Goal: Use online tool/utility: Utilize a website feature to perform a specific function

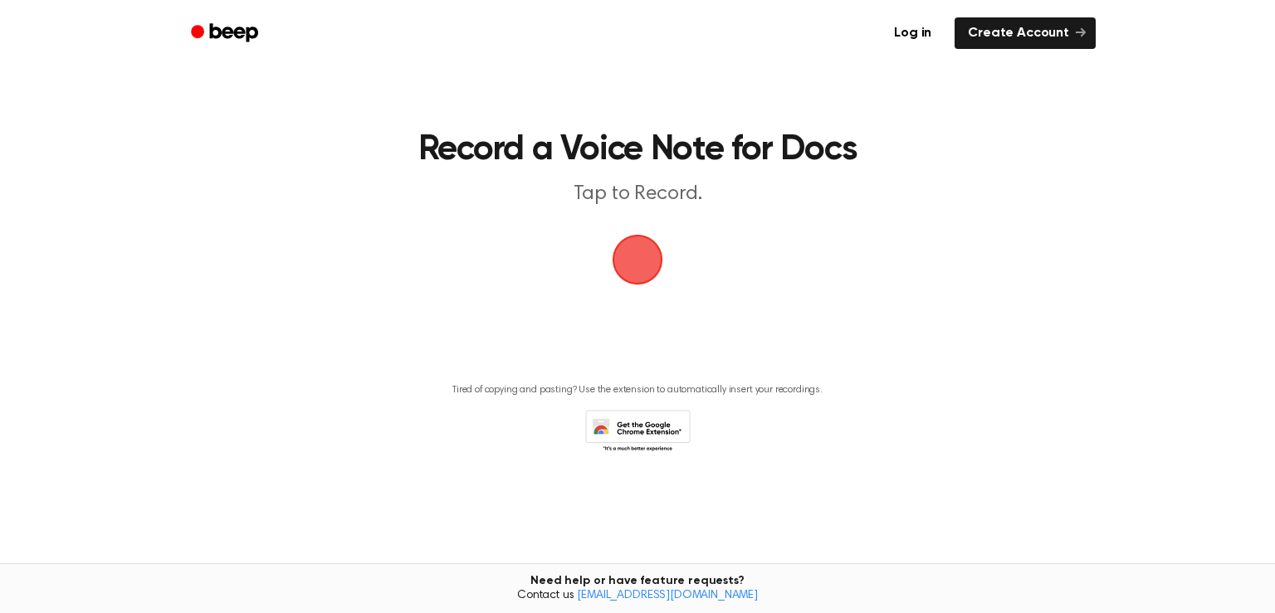
click at [639, 261] on span "button" at bounding box center [638, 260] width 54 height 54
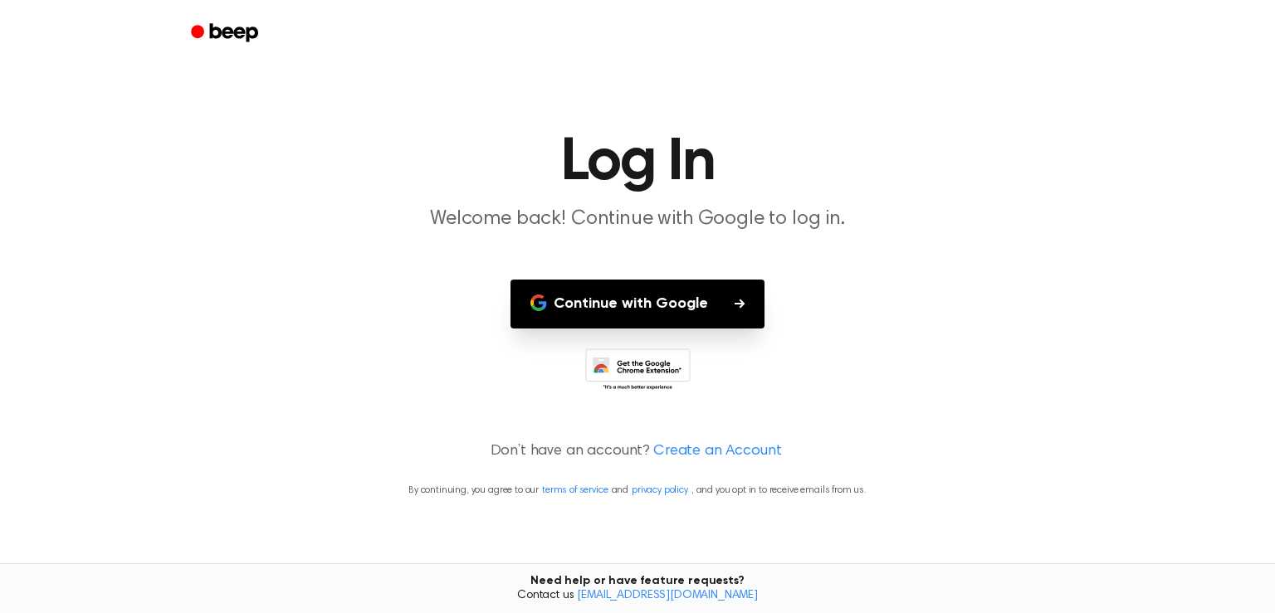
click at [623, 308] on button "Continue with Google" at bounding box center [637, 304] width 254 height 49
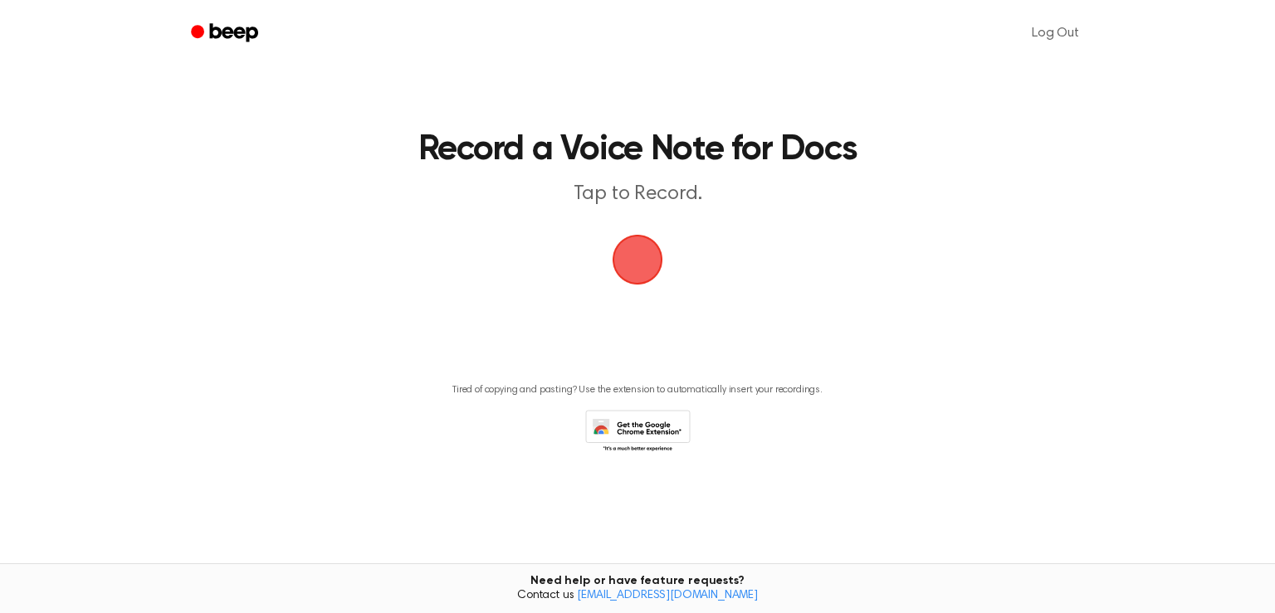
click at [636, 268] on span "button" at bounding box center [637, 260] width 46 height 46
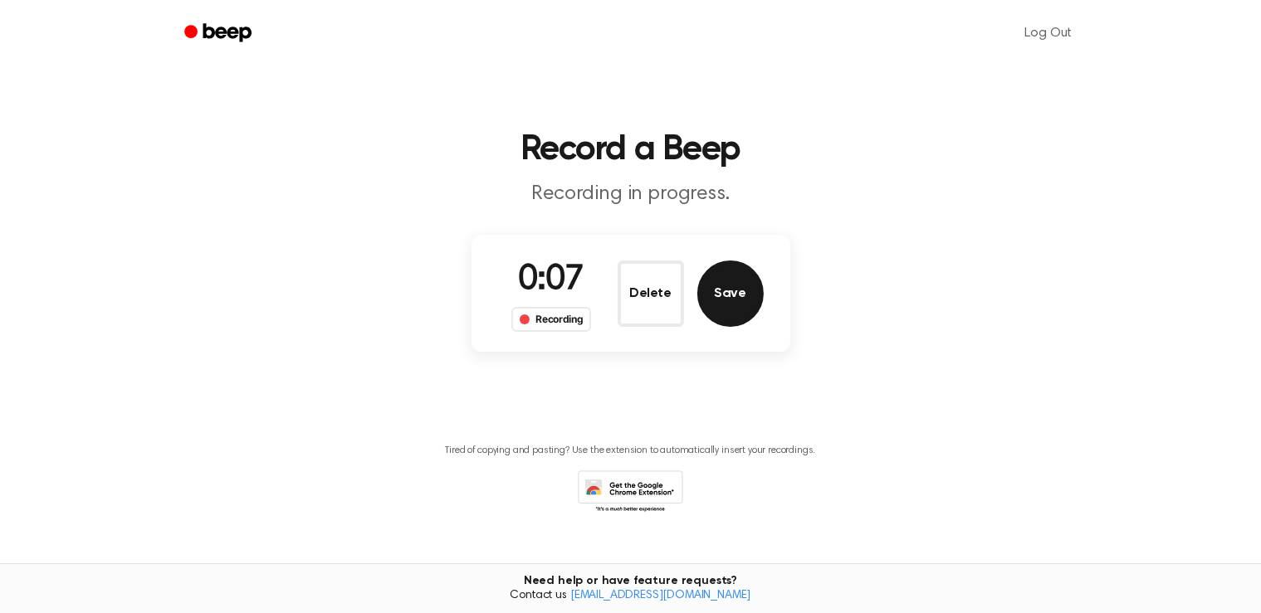
click at [730, 289] on button "Save" at bounding box center [730, 294] width 66 height 66
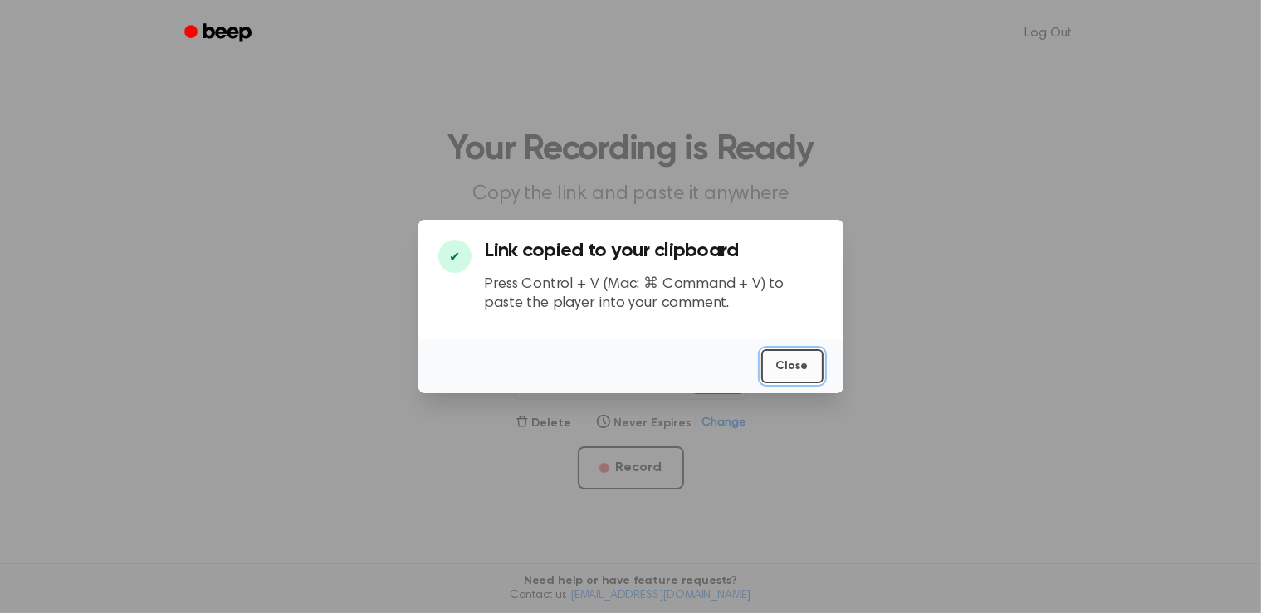
click at [792, 364] on button "Close" at bounding box center [792, 366] width 62 height 34
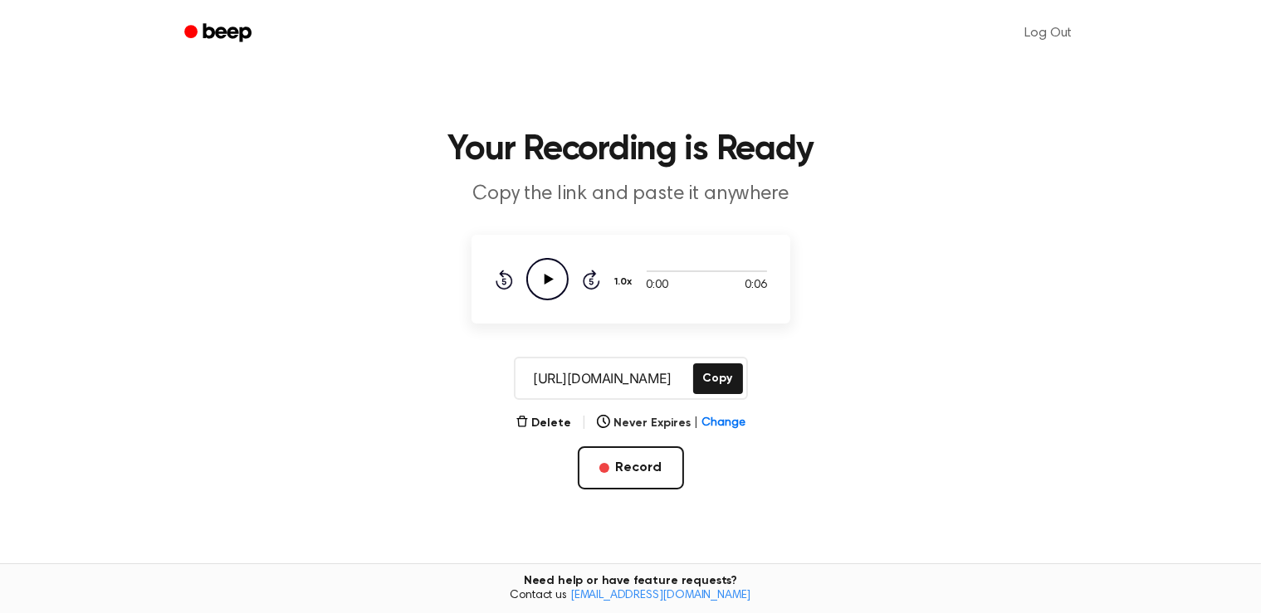
click at [553, 278] on icon "Play Audio" at bounding box center [547, 279] width 42 height 42
click at [1002, 359] on div "https://beep.audio/7fekKaT Copy" at bounding box center [630, 378] width 1221 height 43
click at [636, 466] on button "Record" at bounding box center [631, 467] width 106 height 43
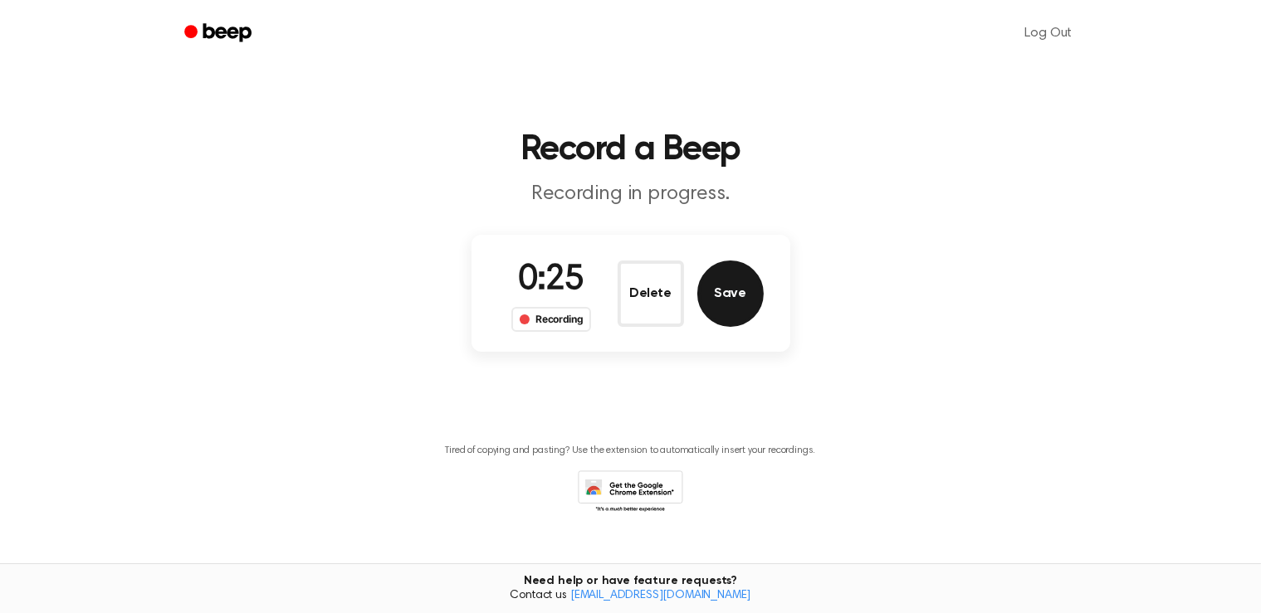
click at [729, 303] on button "Save" at bounding box center [730, 294] width 66 height 66
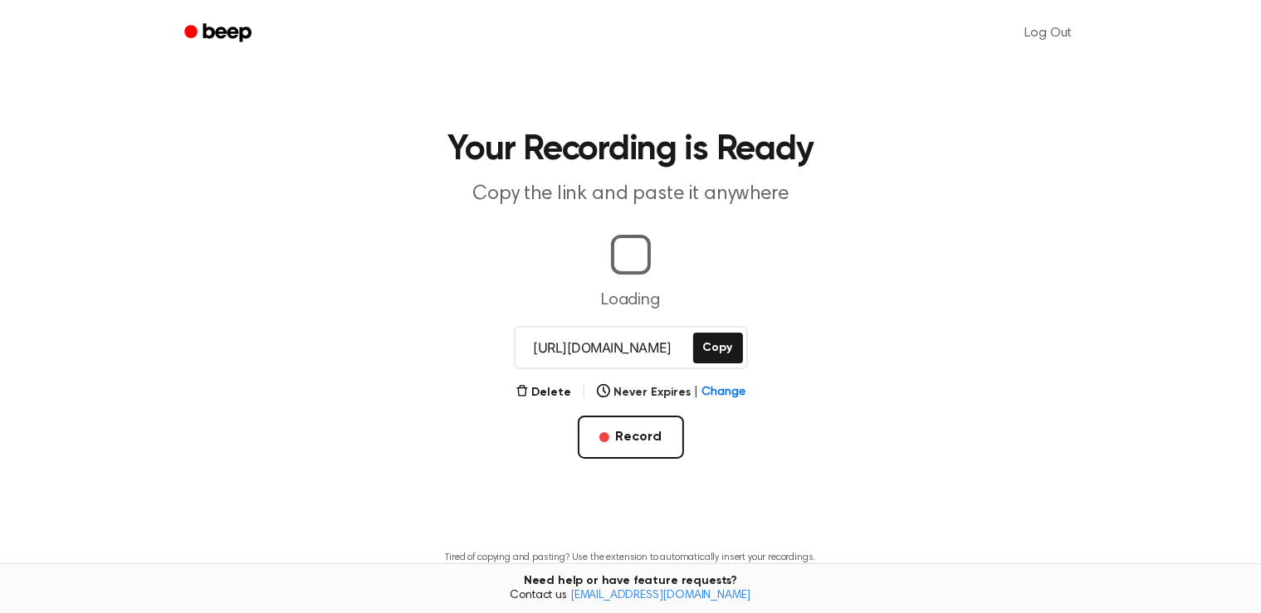
scroll to position [0, 6]
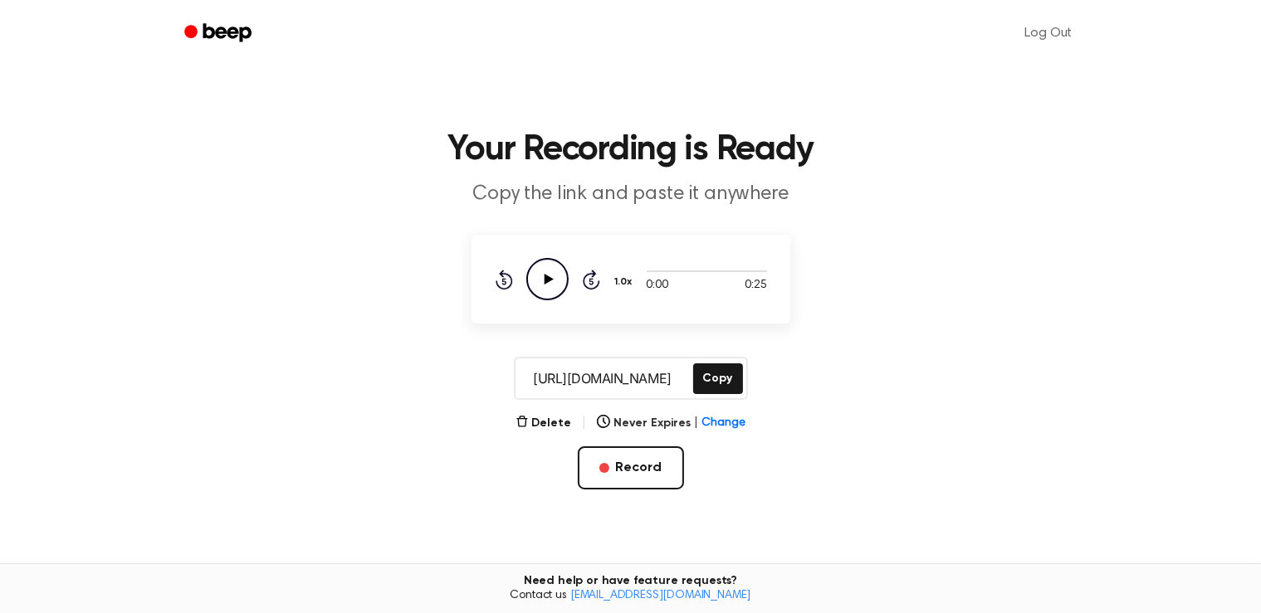
click at [543, 287] on icon "Play Audio" at bounding box center [547, 279] width 42 height 42
click at [554, 281] on icon "Pause Audio" at bounding box center [547, 279] width 42 height 42
click at [543, 423] on button "Delete" at bounding box center [543, 423] width 56 height 17
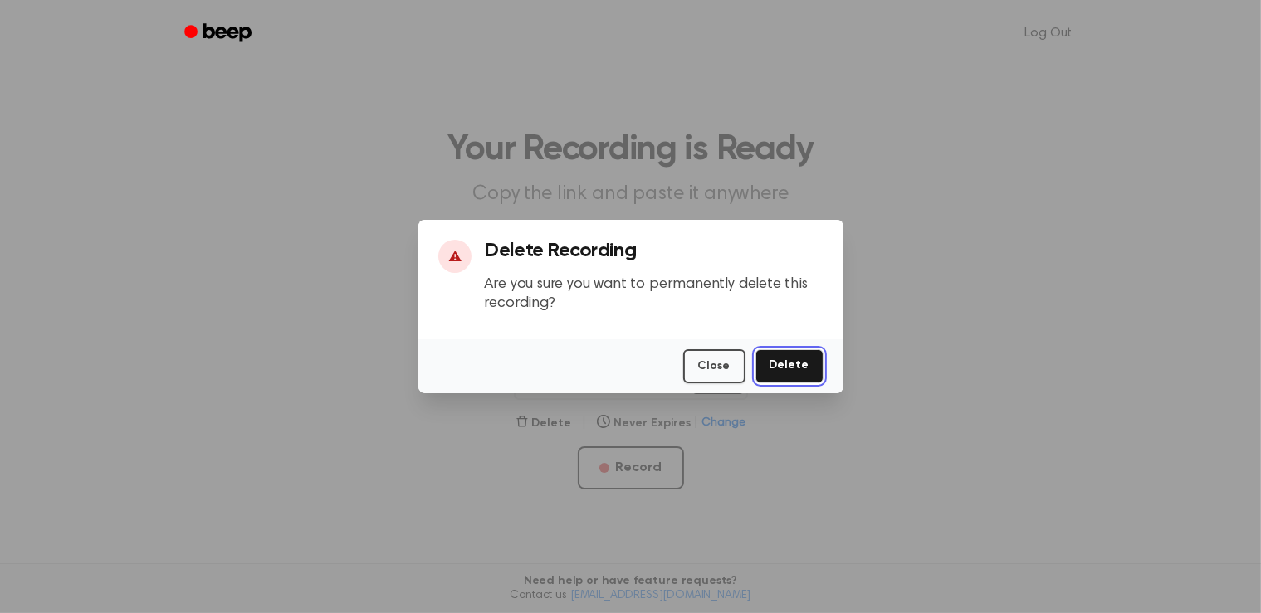
click at [772, 367] on button "Delete" at bounding box center [789, 366] width 68 height 34
